Goal: Task Accomplishment & Management: Use online tool/utility

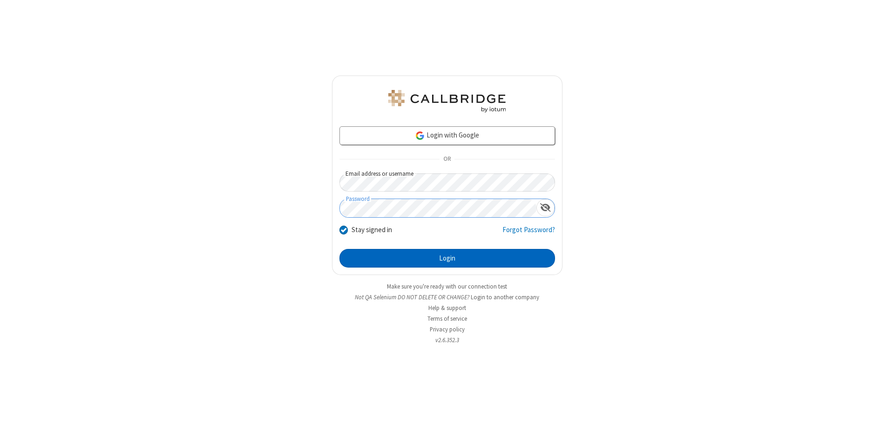
click at [447, 258] on button "Login" at bounding box center [447, 258] width 216 height 19
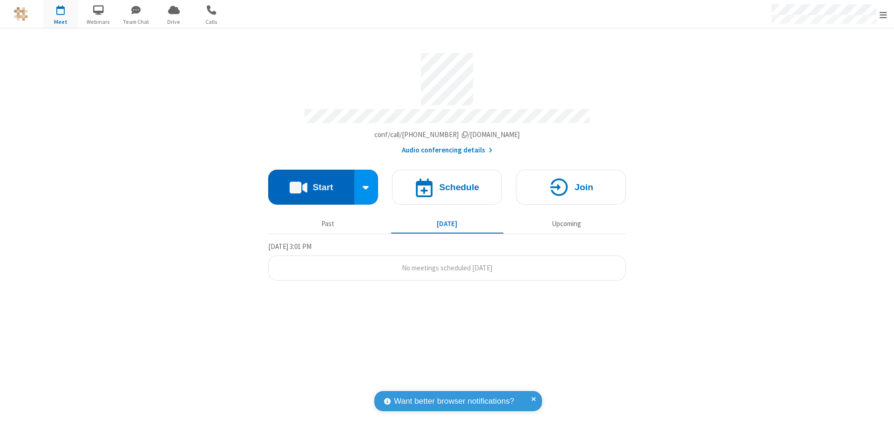
click at [311, 183] on button "Start" at bounding box center [311, 186] width 86 height 35
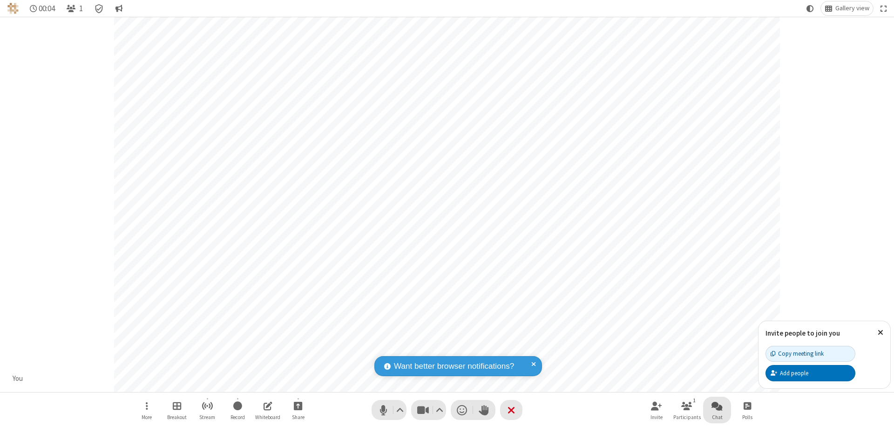
click at [717, 405] on span "Open chat" at bounding box center [717, 406] width 11 height 12
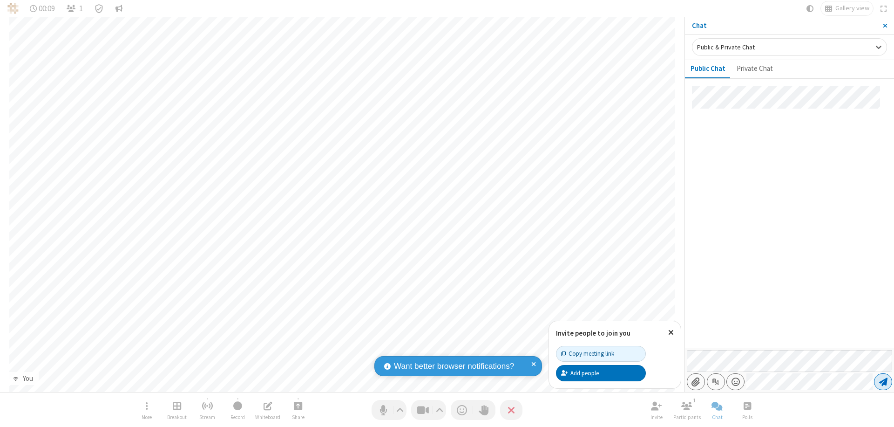
click at [883, 381] on span "Send message" at bounding box center [883, 381] width 8 height 9
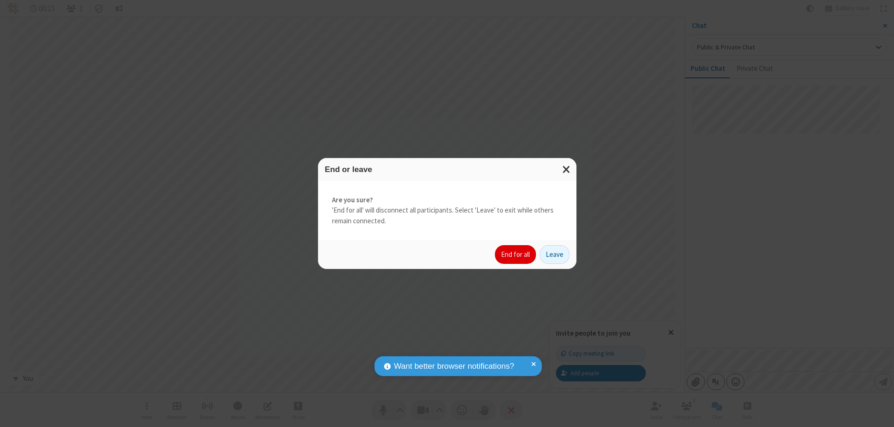
click at [516, 254] on button "End for all" at bounding box center [515, 254] width 41 height 19
